Goal: Task Accomplishment & Management: Manage account settings

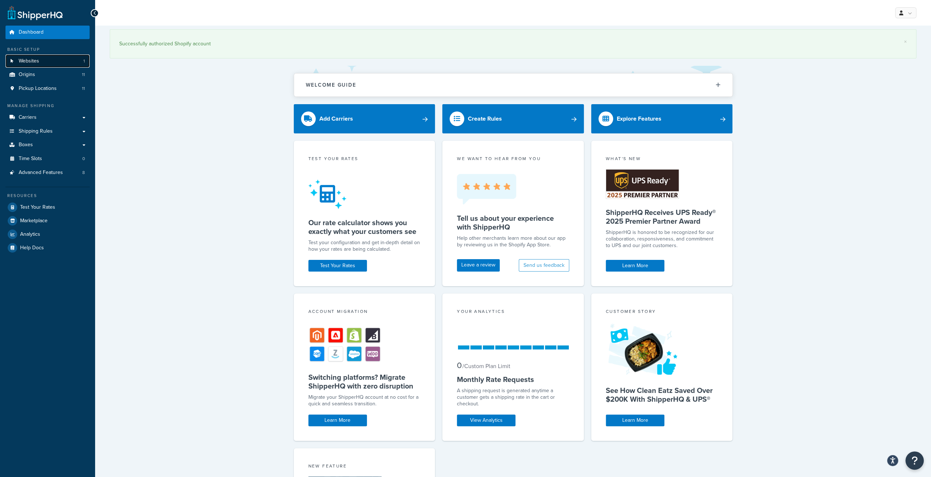
click at [22, 59] on span "Websites" at bounding box center [29, 61] width 20 height 6
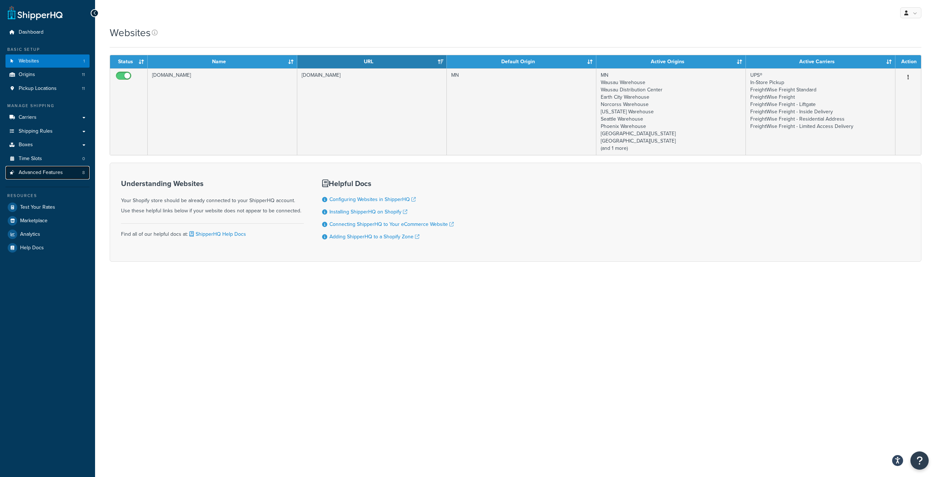
click at [60, 174] on span "Advanced Features" at bounding box center [41, 173] width 44 height 6
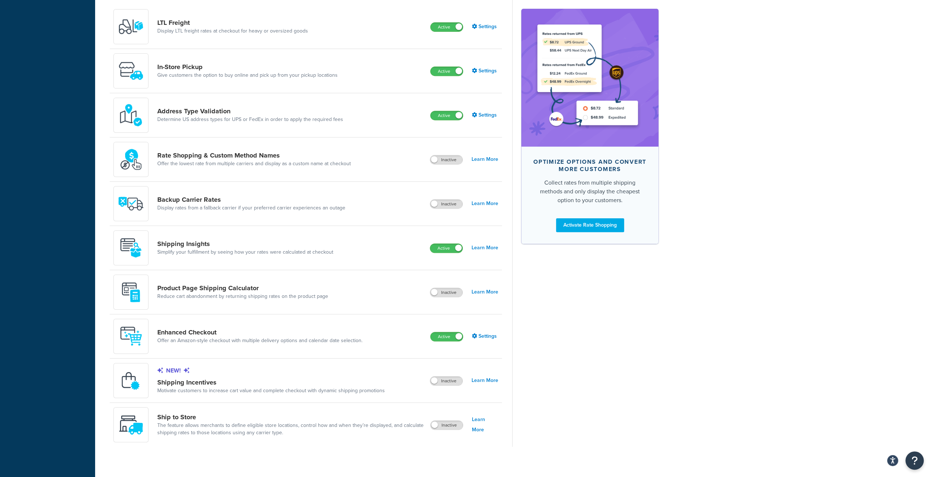
scroll to position [284, 0]
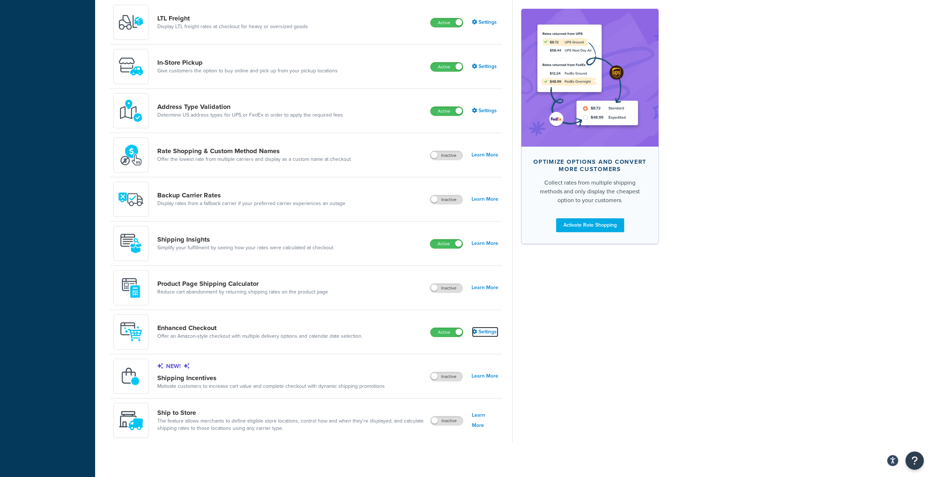
click at [480, 329] on link "Settings" at bounding box center [485, 332] width 26 height 10
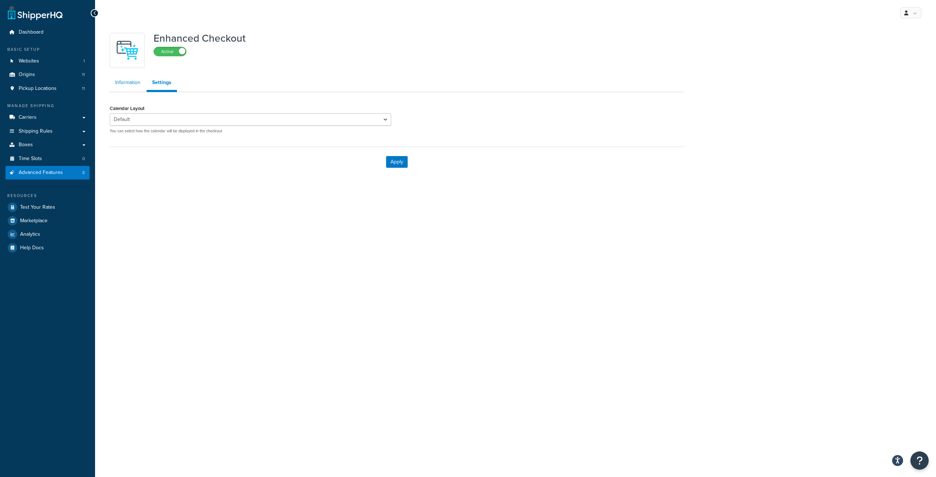
click at [128, 82] on link "Information" at bounding box center [128, 82] width 36 height 15
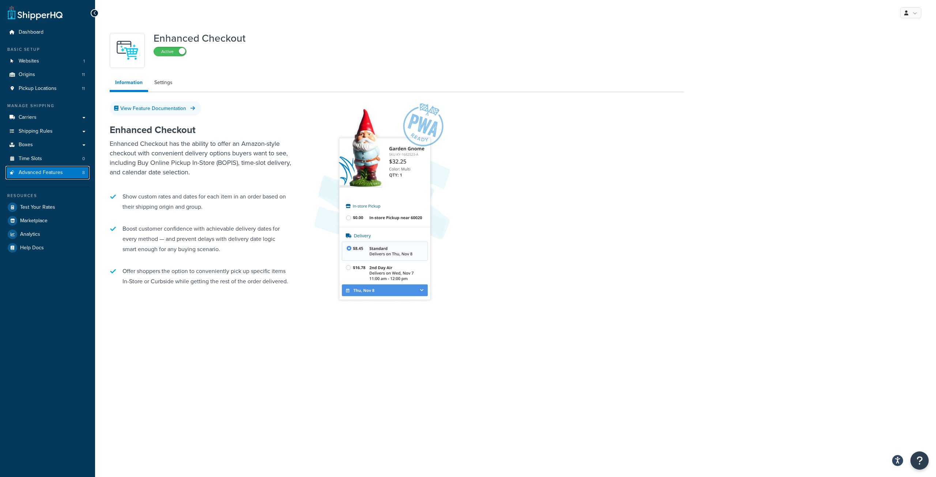
click at [34, 172] on span "Advanced Features" at bounding box center [41, 173] width 44 height 6
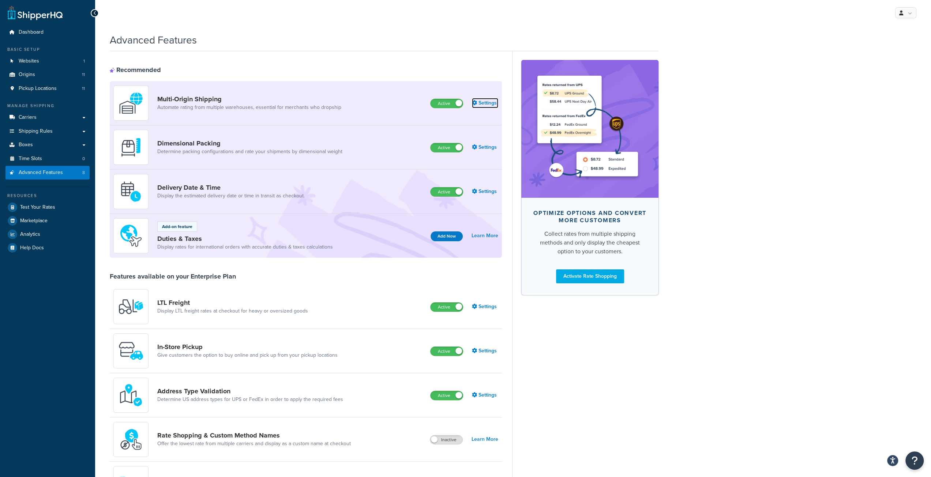
click at [480, 104] on link "Settings" at bounding box center [485, 103] width 26 height 10
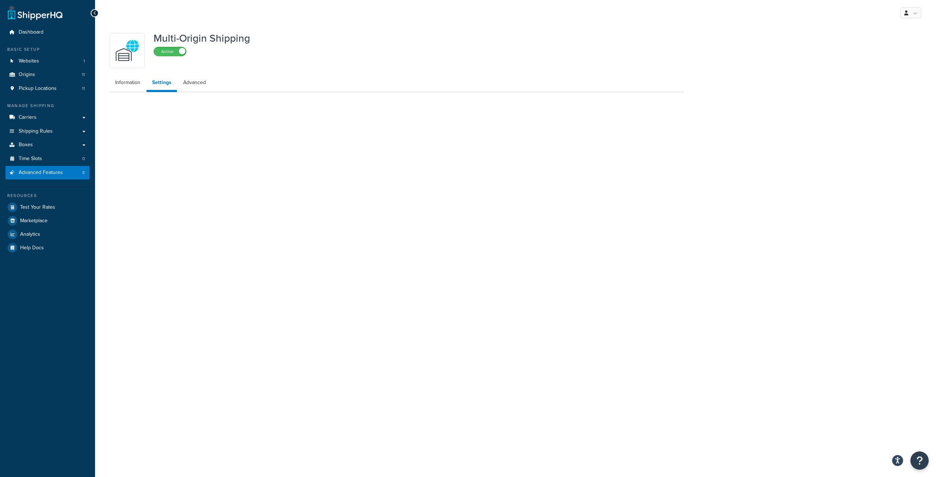
select select "false"
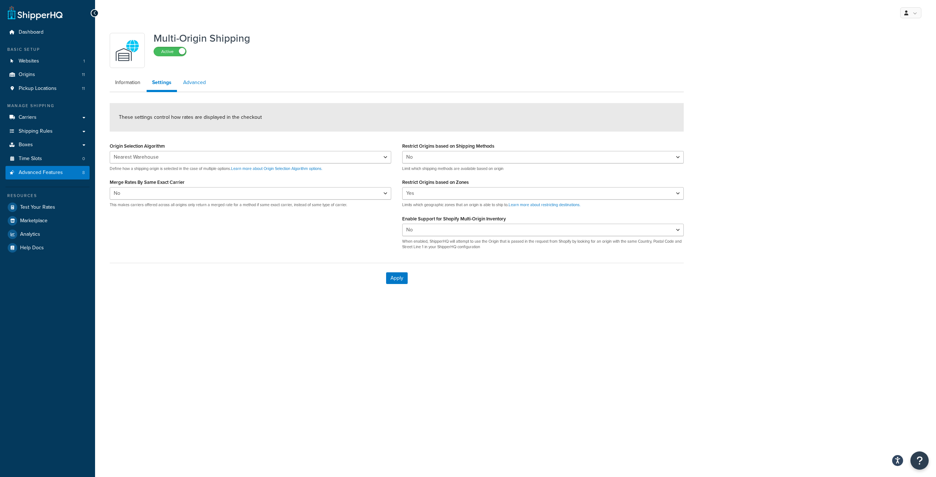
click at [192, 81] on link "Advanced" at bounding box center [195, 82] width 34 height 15
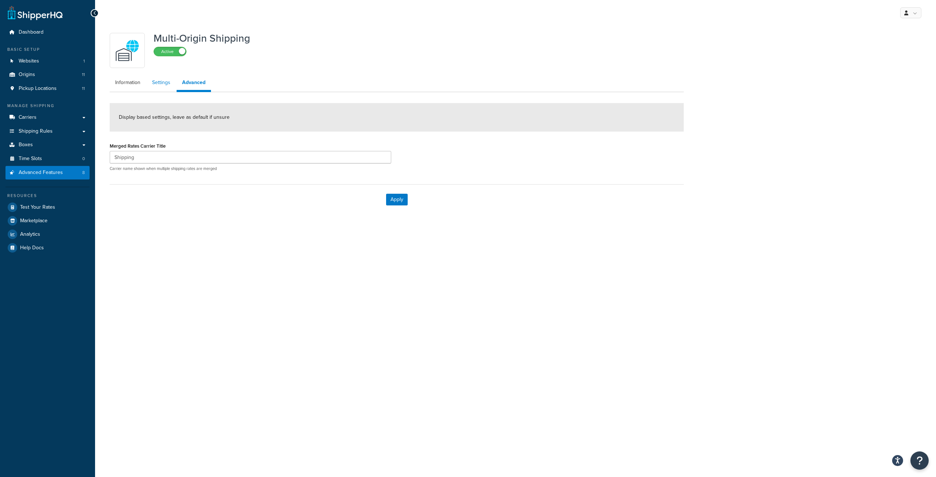
click at [162, 83] on link "Settings" at bounding box center [161, 82] width 29 height 15
select select "false"
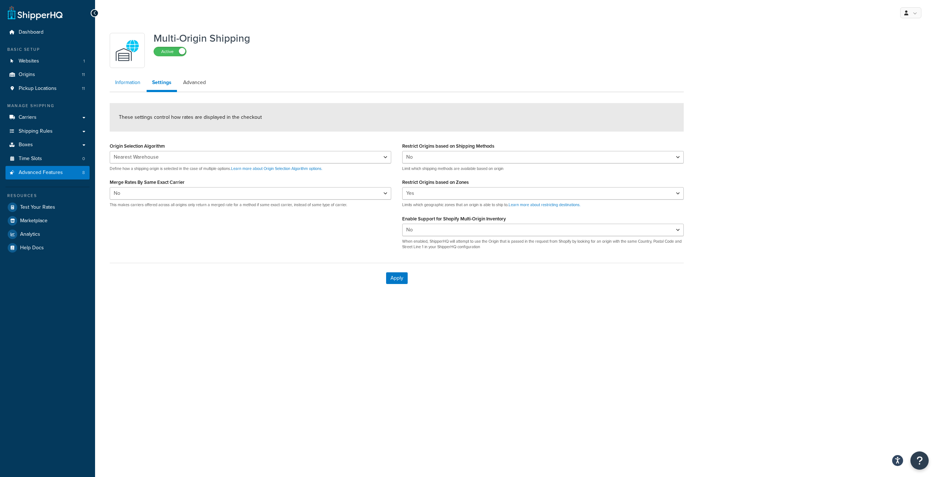
click at [124, 82] on link "Information" at bounding box center [128, 82] width 36 height 15
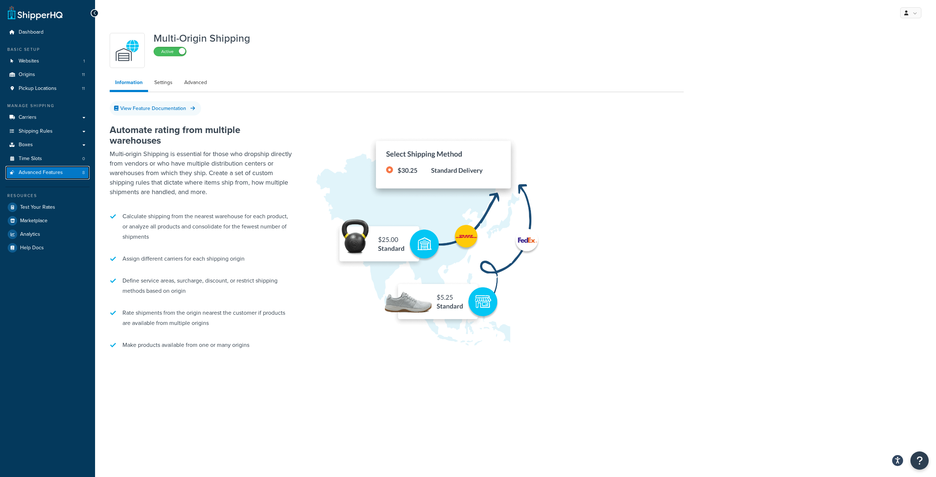
click at [46, 172] on span "Advanced Features" at bounding box center [41, 173] width 44 height 6
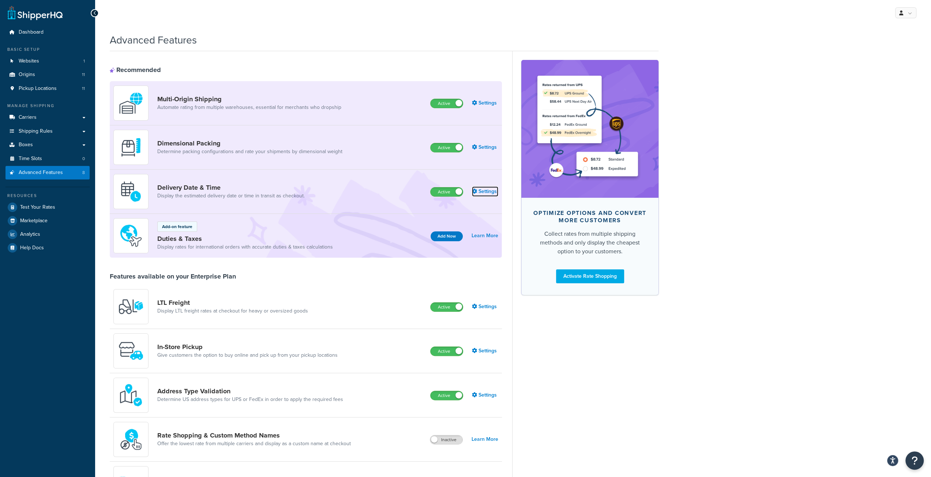
click at [487, 191] on link "Settings" at bounding box center [485, 191] width 26 height 10
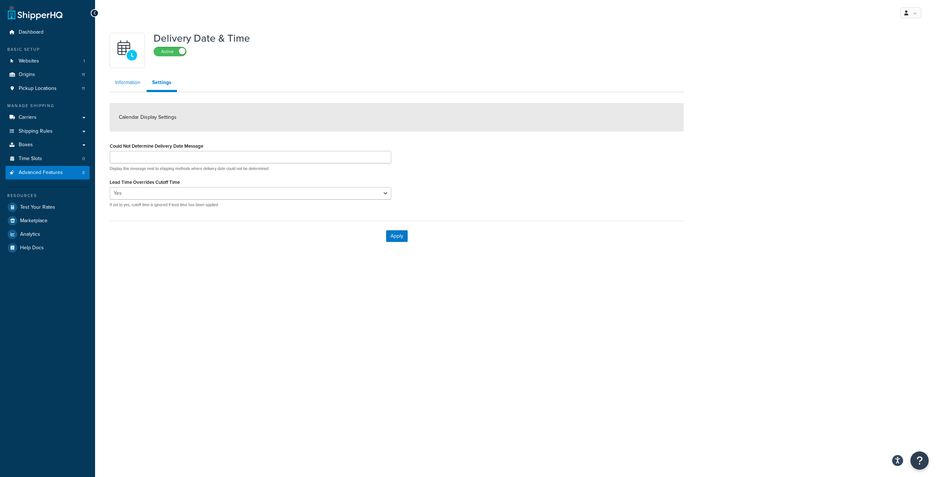
click at [130, 85] on link "Information" at bounding box center [128, 82] width 36 height 15
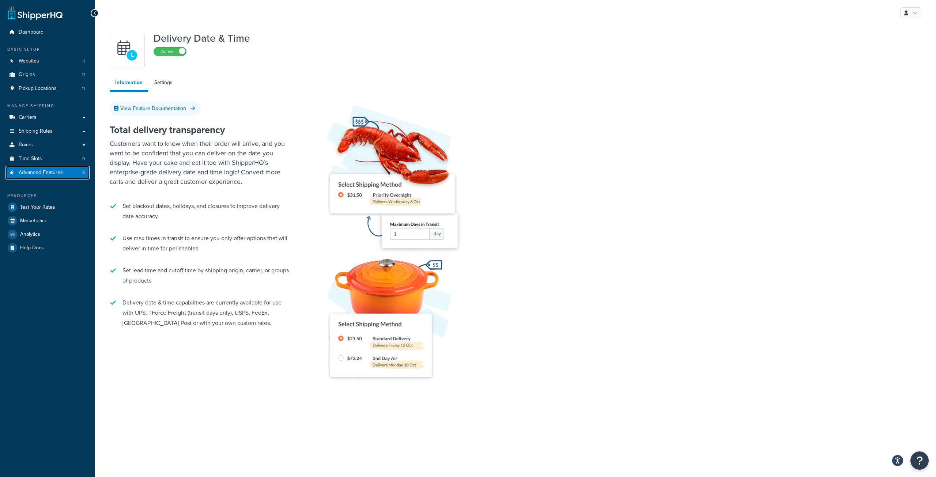
click at [34, 176] on span "Advanced Features" at bounding box center [41, 173] width 44 height 6
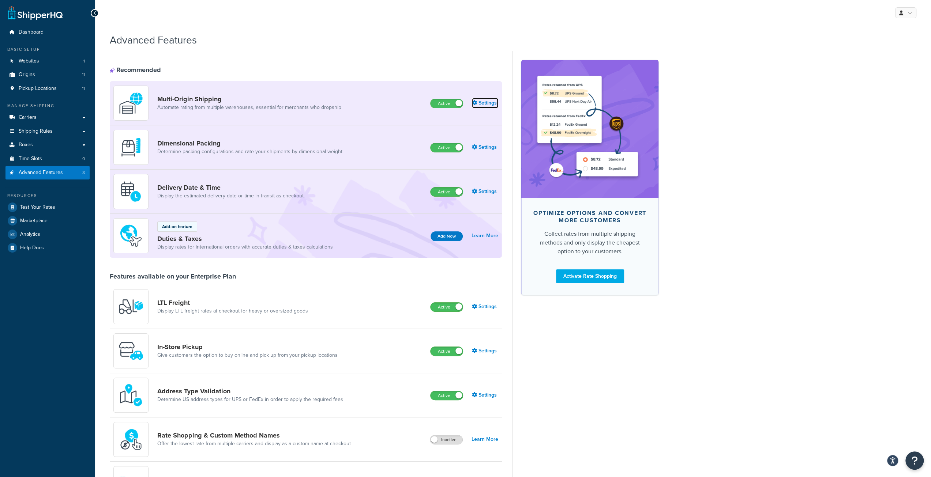
click at [490, 103] on link "Settings" at bounding box center [485, 103] width 26 height 10
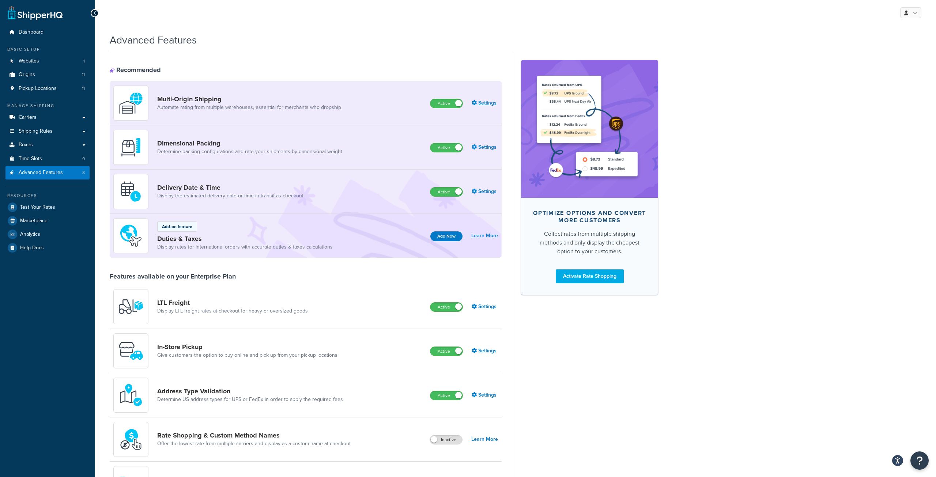
select select "false"
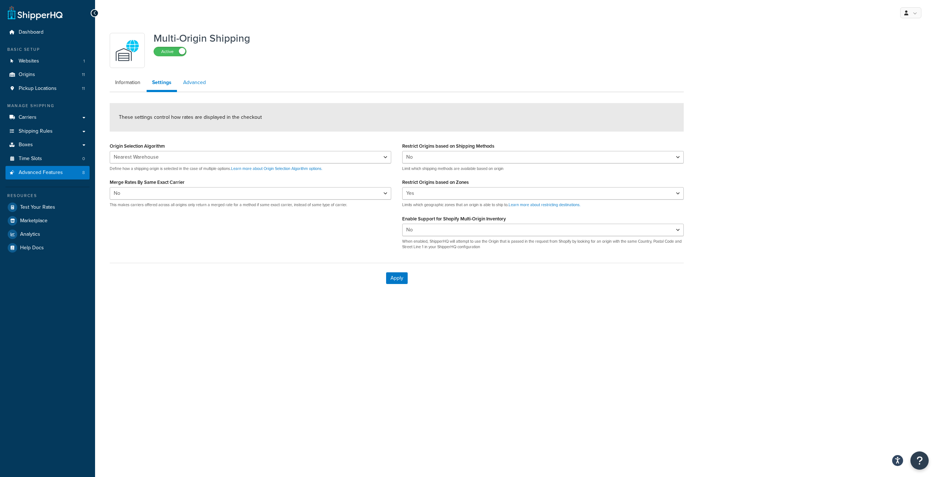
click at [190, 84] on link "Advanced" at bounding box center [195, 82] width 34 height 15
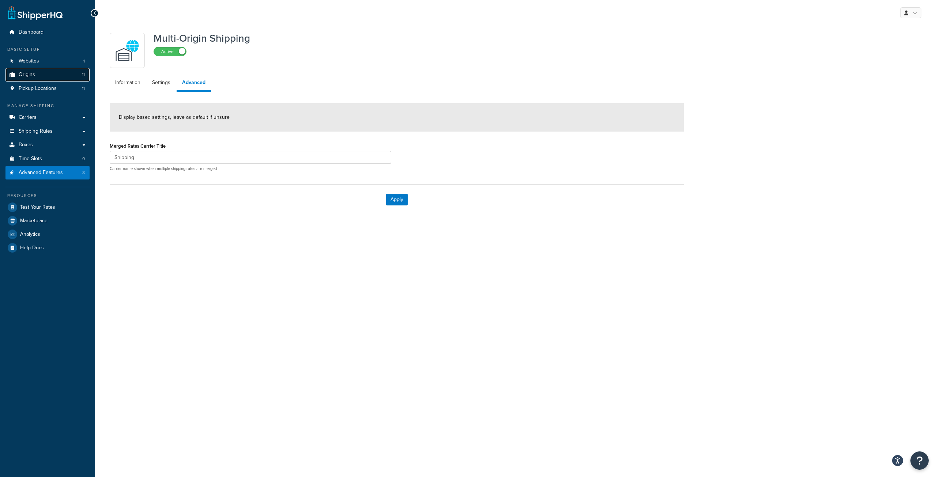
click at [42, 72] on link "Origins 11" at bounding box center [47, 75] width 84 height 14
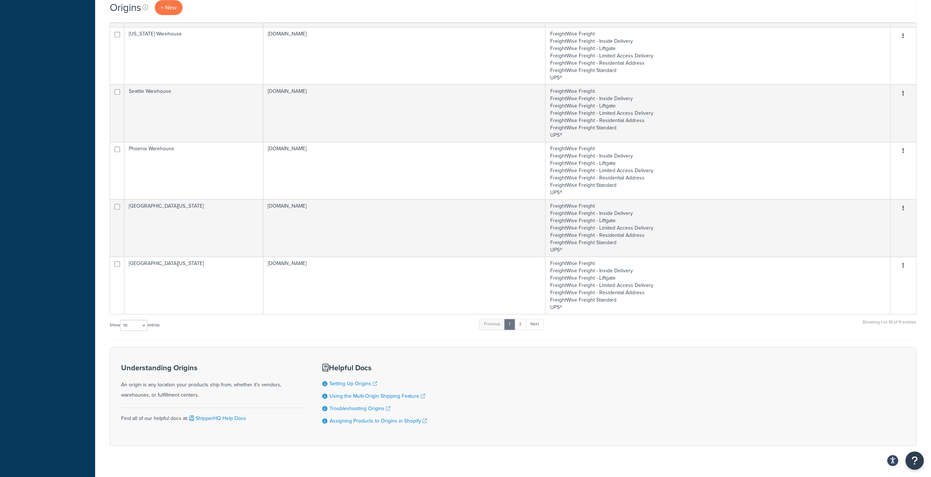
scroll to position [375, 0]
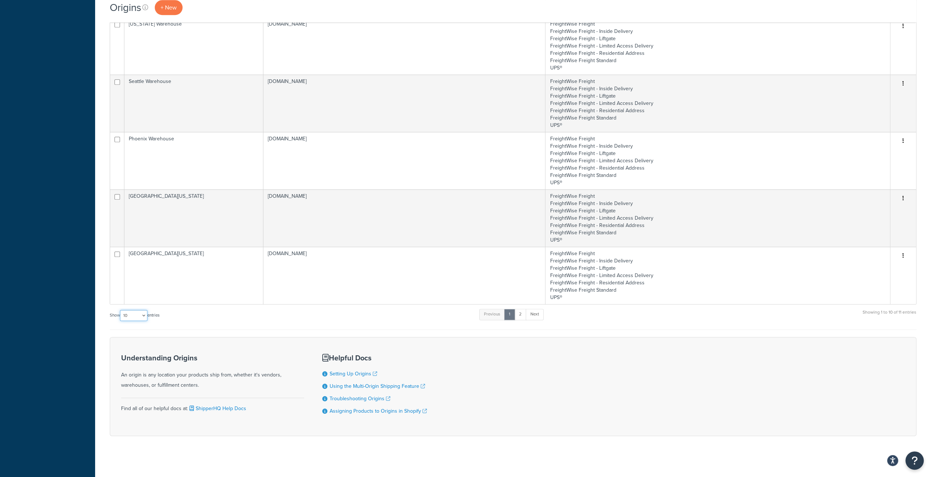
click at [146, 313] on select "10 15 25 50 100 1000" at bounding box center [133, 315] width 27 height 11
select select "15"
click at [121, 310] on select "10 15 25 50 100 1000" at bounding box center [133, 315] width 27 height 11
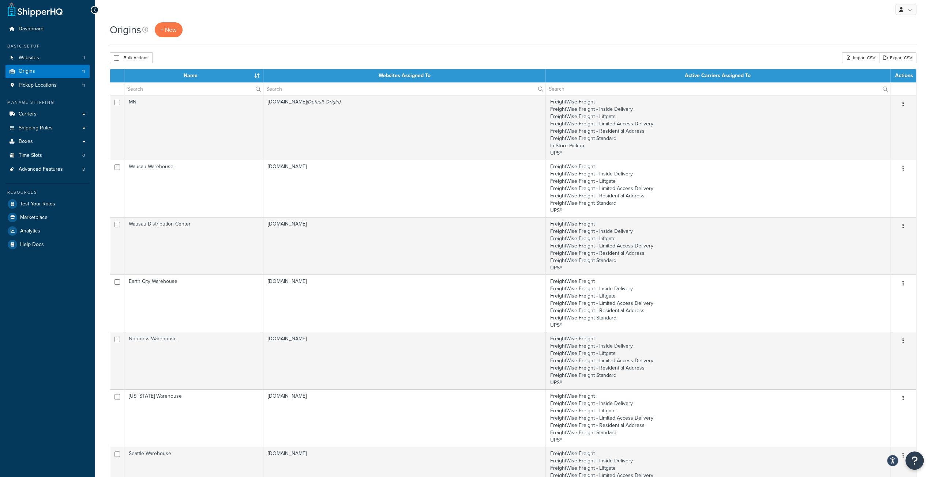
scroll to position [0, 0]
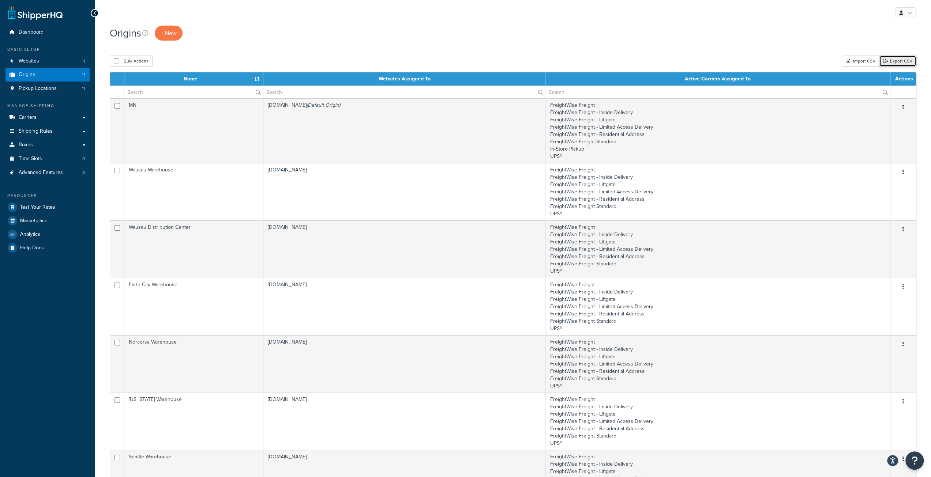
click at [901, 60] on link "Export CSV" at bounding box center [897, 61] width 37 height 11
click at [33, 87] on span "Pickup Locations" at bounding box center [38, 89] width 38 height 6
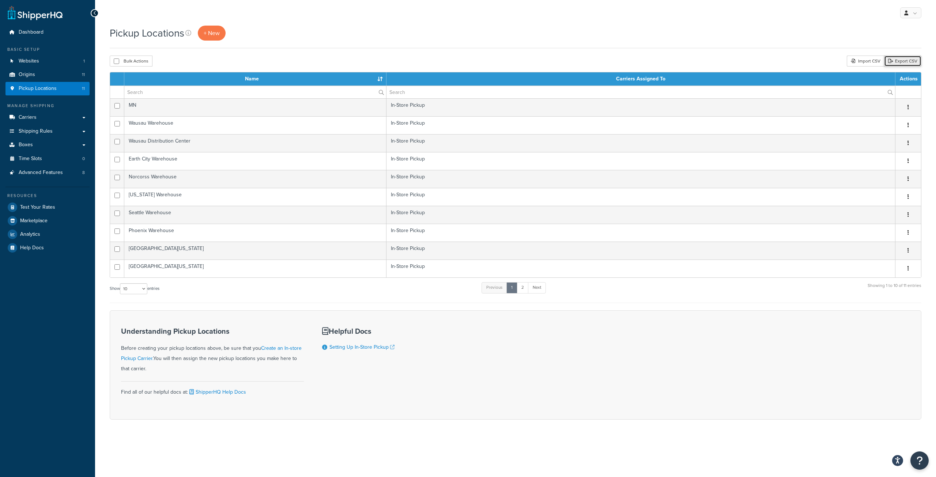
click at [903, 60] on link "Export CSV" at bounding box center [902, 61] width 37 height 11
click at [35, 64] on span "Websites" at bounding box center [29, 61] width 20 height 6
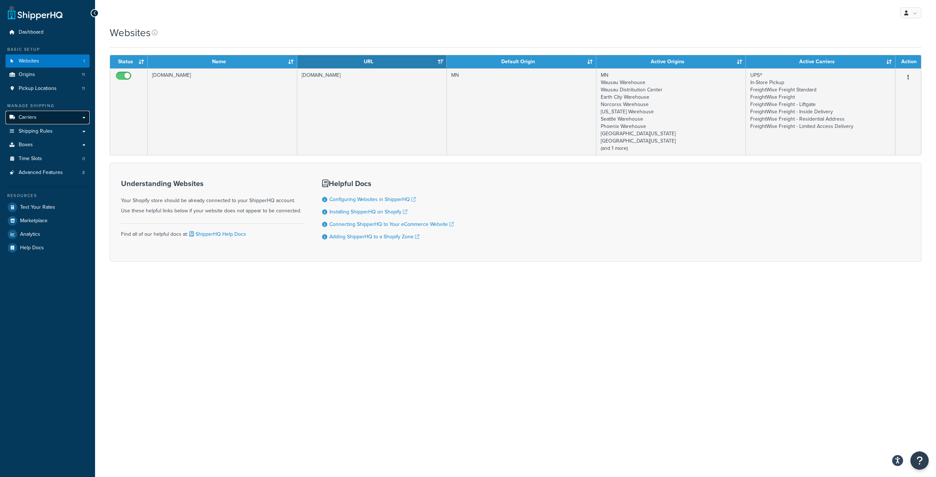
click at [41, 118] on link "Carriers" at bounding box center [47, 118] width 84 height 14
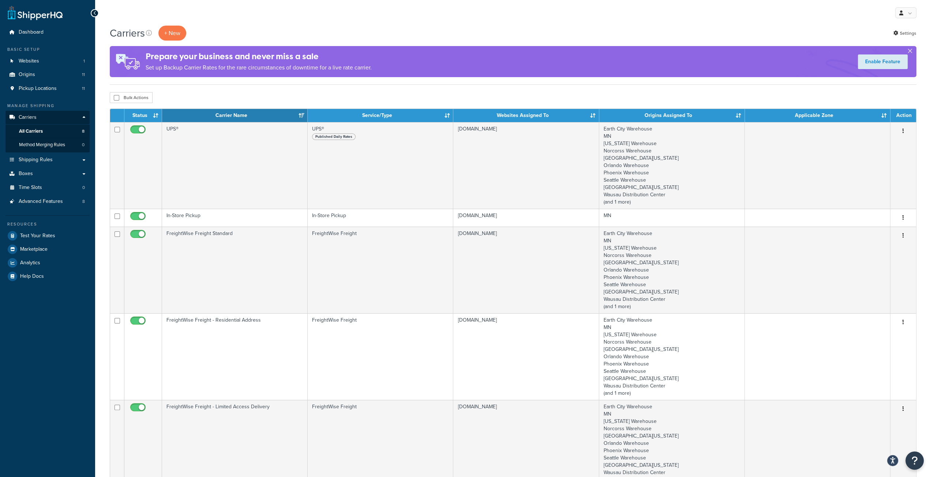
click at [909, 52] on button "button" at bounding box center [910, 53] width 2 height 2
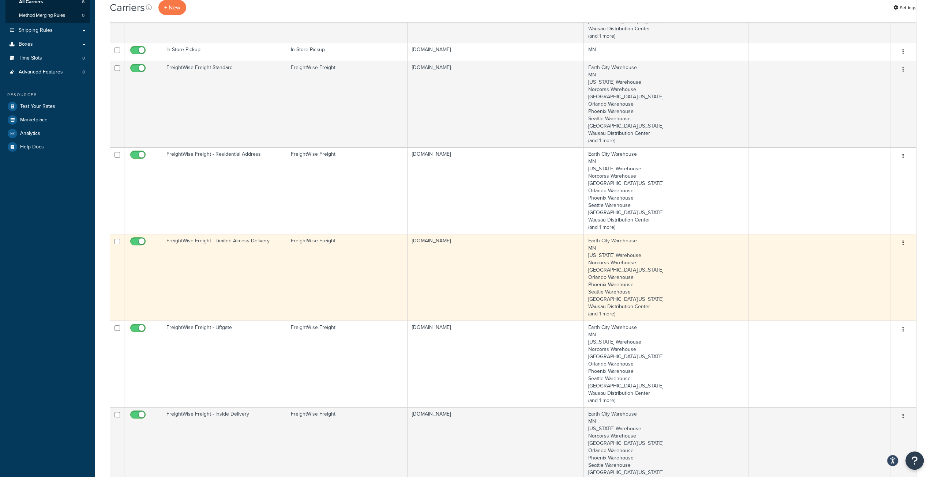
scroll to position [20, 0]
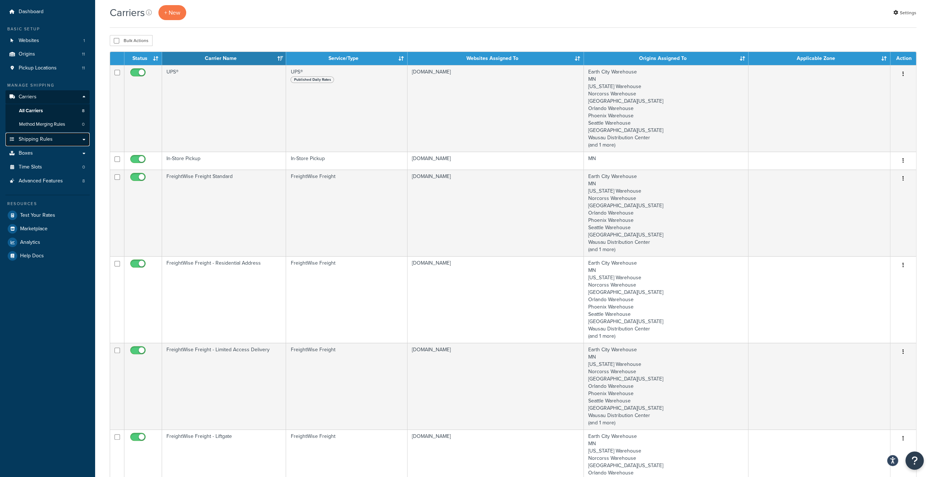
click at [44, 139] on span "Shipping Rules" at bounding box center [36, 139] width 34 height 6
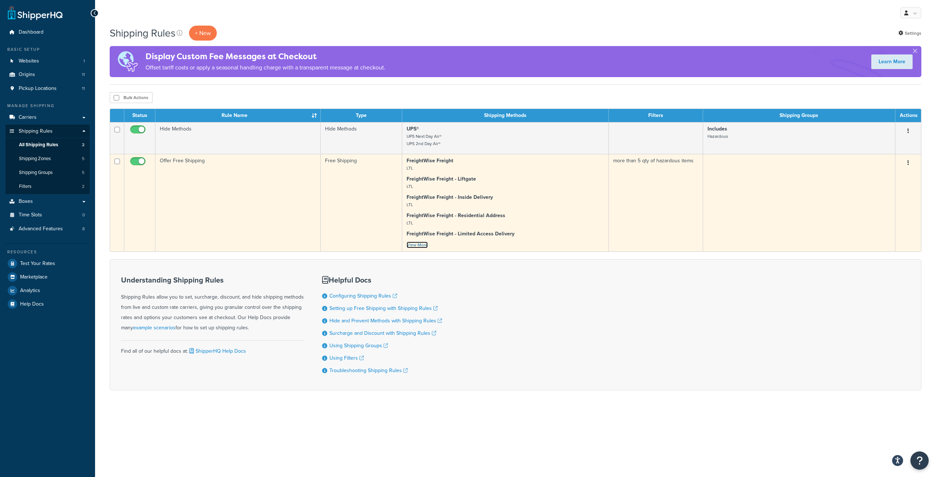
click at [422, 245] on link "View More" at bounding box center [417, 245] width 21 height 7
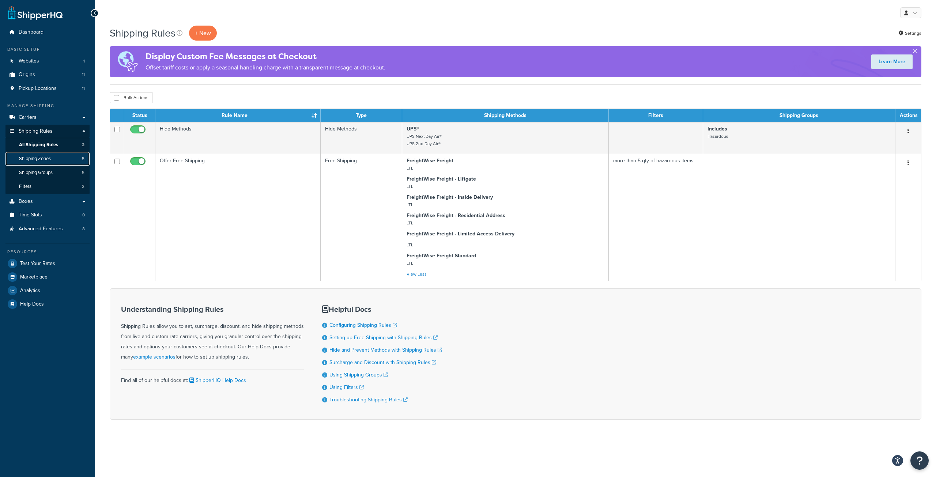
click at [37, 158] on span "Shipping Zones" at bounding box center [35, 159] width 32 height 6
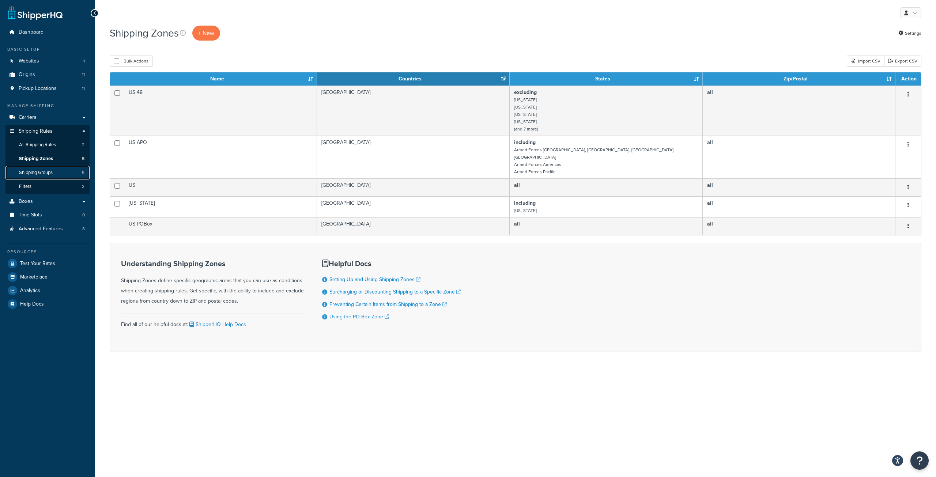
click at [40, 171] on span "Shipping Groups" at bounding box center [36, 173] width 34 height 6
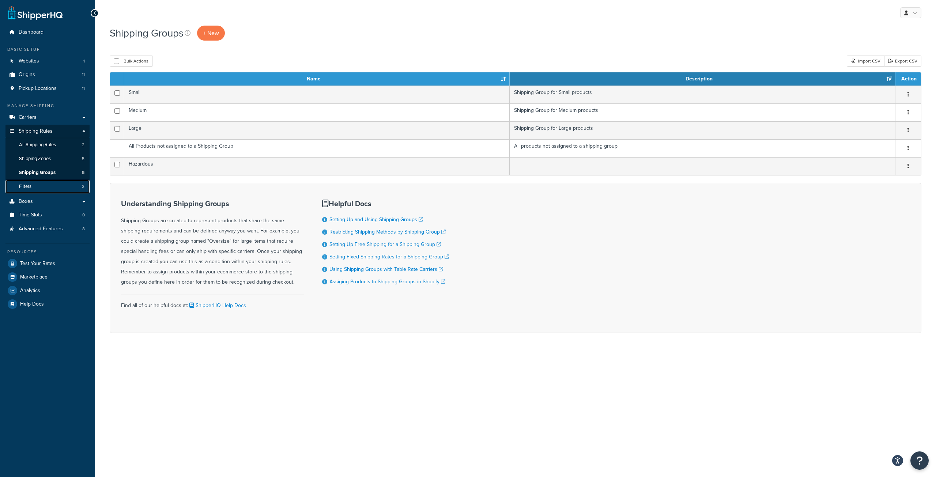
click at [36, 184] on link "Filters 2" at bounding box center [47, 187] width 84 height 14
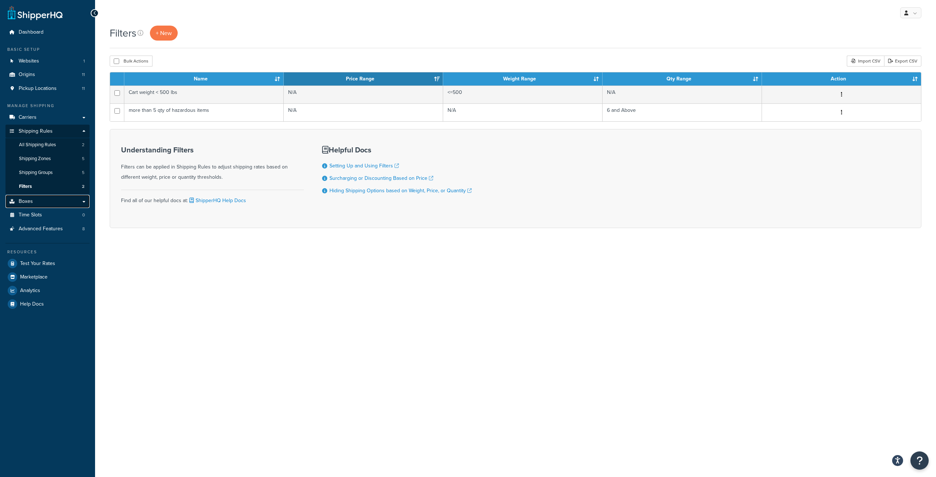
click at [35, 202] on link "Boxes" at bounding box center [47, 202] width 84 height 14
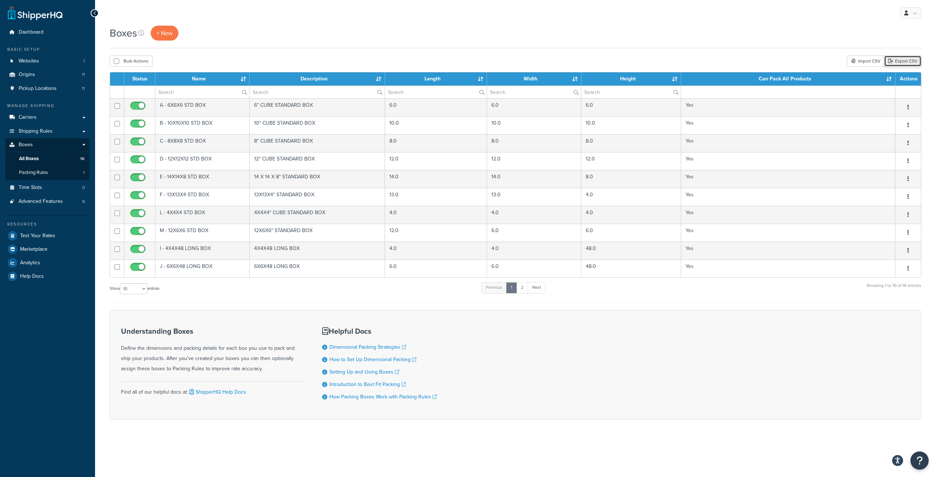
click at [909, 62] on link "Export CSV" at bounding box center [902, 61] width 37 height 11
